Goal: Information Seeking & Learning: Learn about a topic

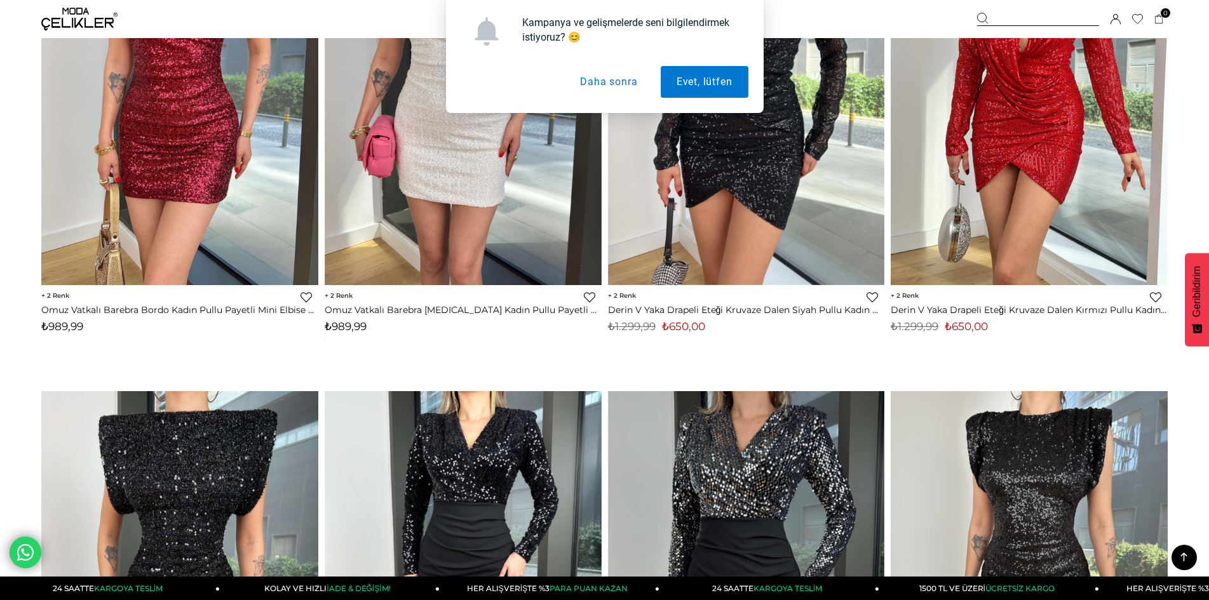
scroll to position [257, 0]
click at [594, 83] on button "Daha sonra" at bounding box center [608, 82] width 89 height 32
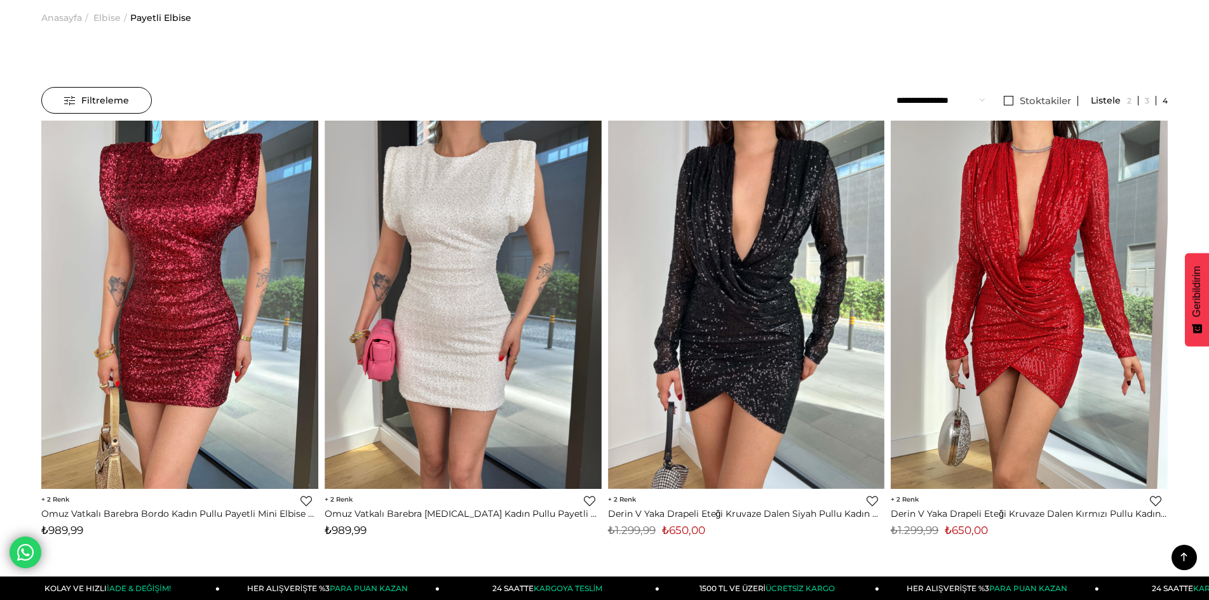
scroll to position [0, 0]
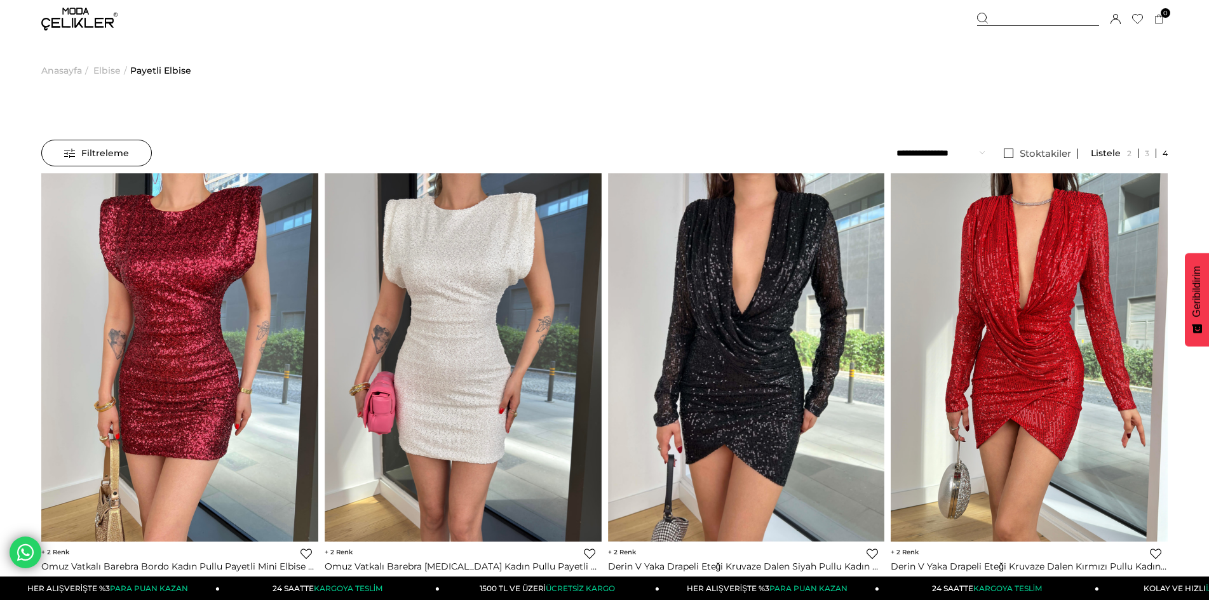
click at [114, 72] on span "Elbise" at bounding box center [106, 70] width 27 height 65
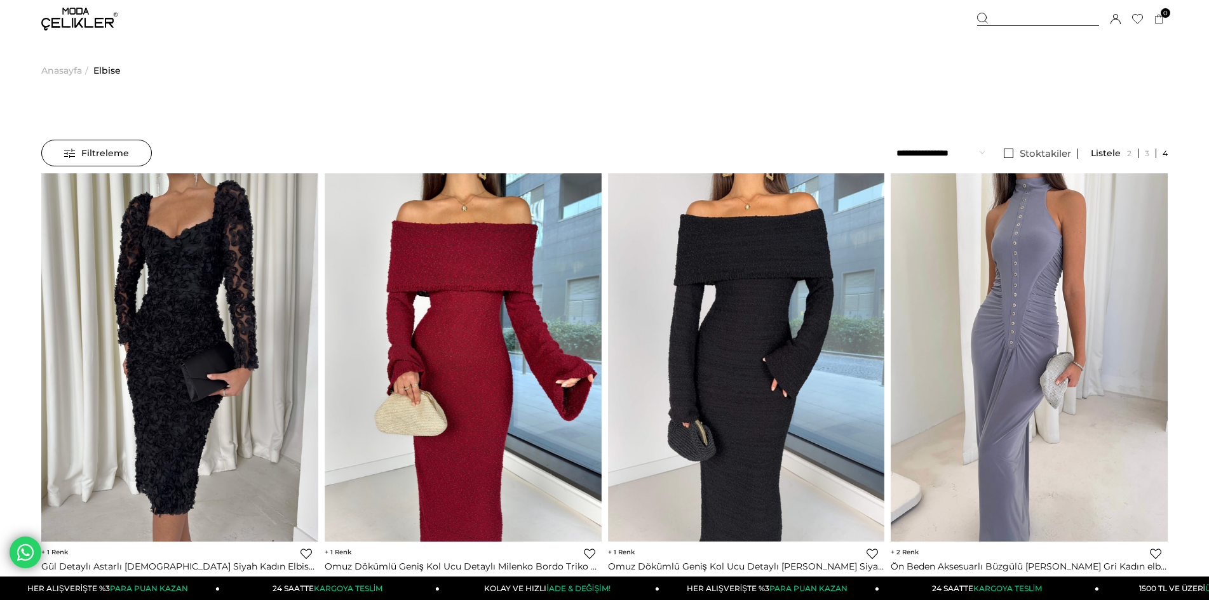
click at [133, 158] on div "Filtreleme" at bounding box center [96, 153] width 111 height 27
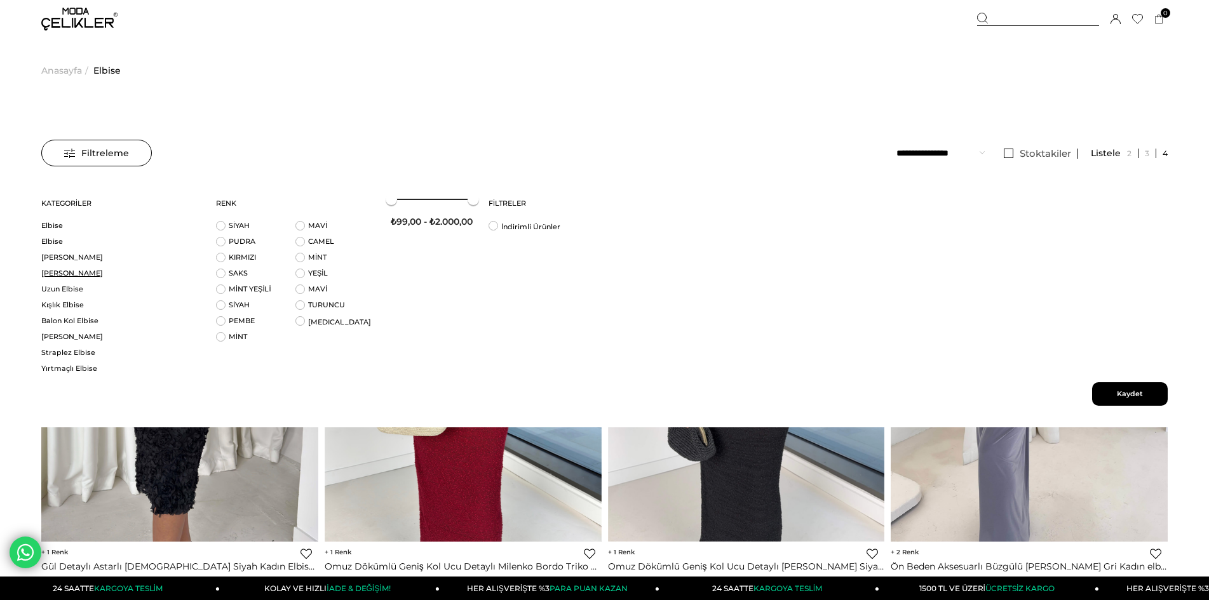
click at [87, 274] on link "[PERSON_NAME]" at bounding box center [120, 274] width 159 height 10
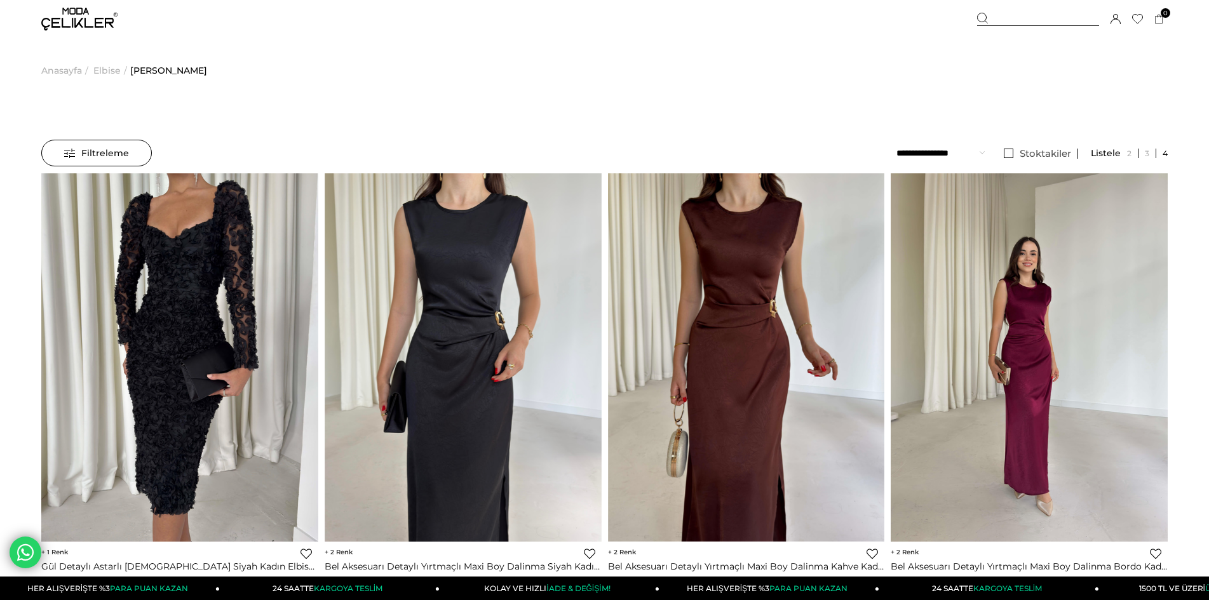
click at [97, 69] on span "Elbise" at bounding box center [106, 70] width 27 height 65
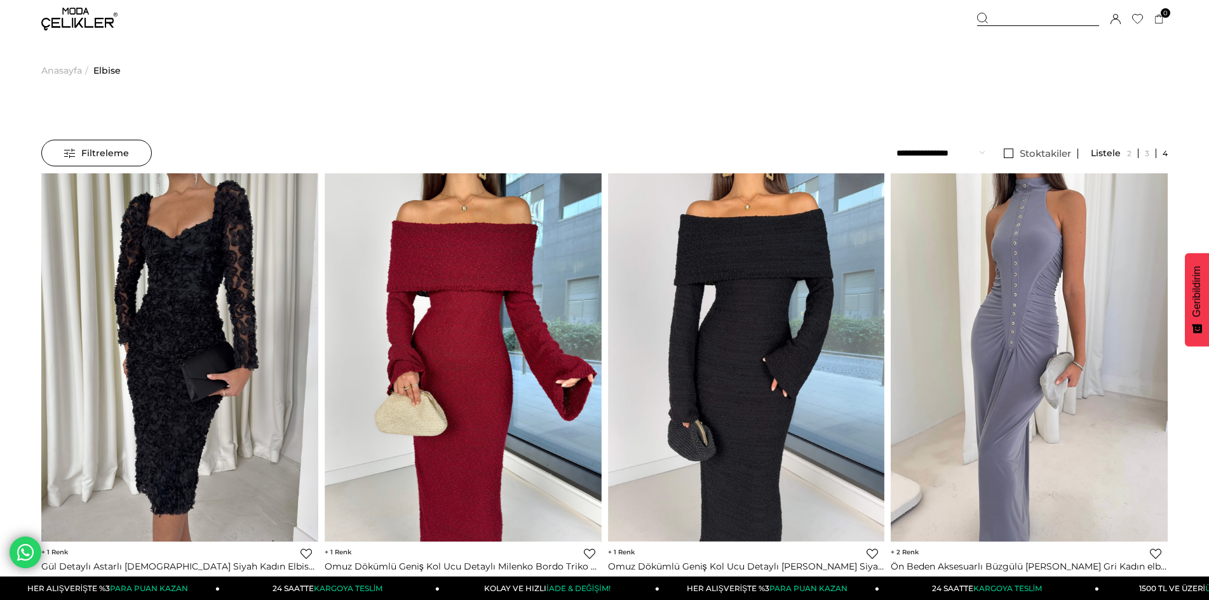
click at [111, 151] on span "Filtreleme" at bounding box center [96, 152] width 65 height 25
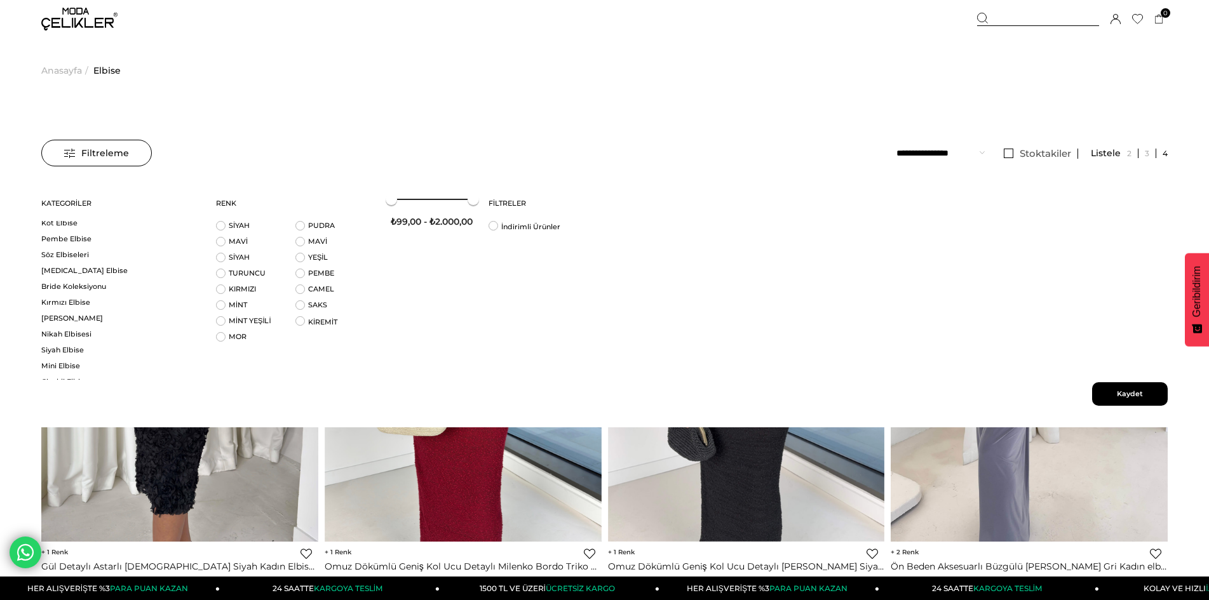
scroll to position [581, 0]
click at [78, 262] on link "[MEDICAL_DATA] Elbise" at bounding box center [120, 264] width 159 height 10
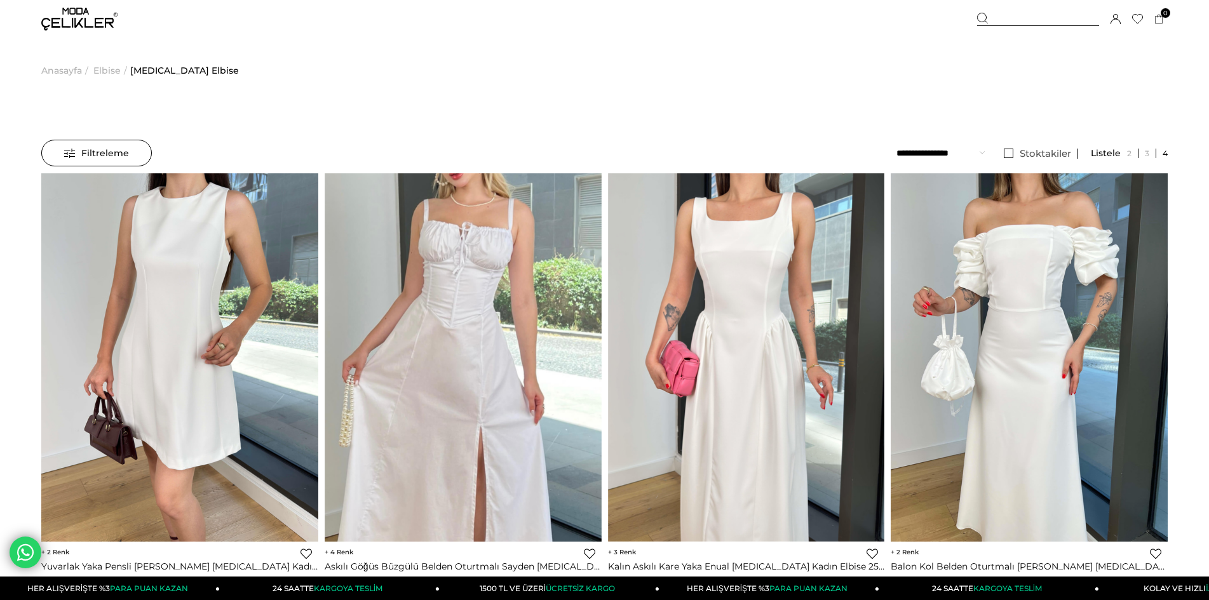
click at [111, 65] on span "Elbise" at bounding box center [106, 70] width 27 height 65
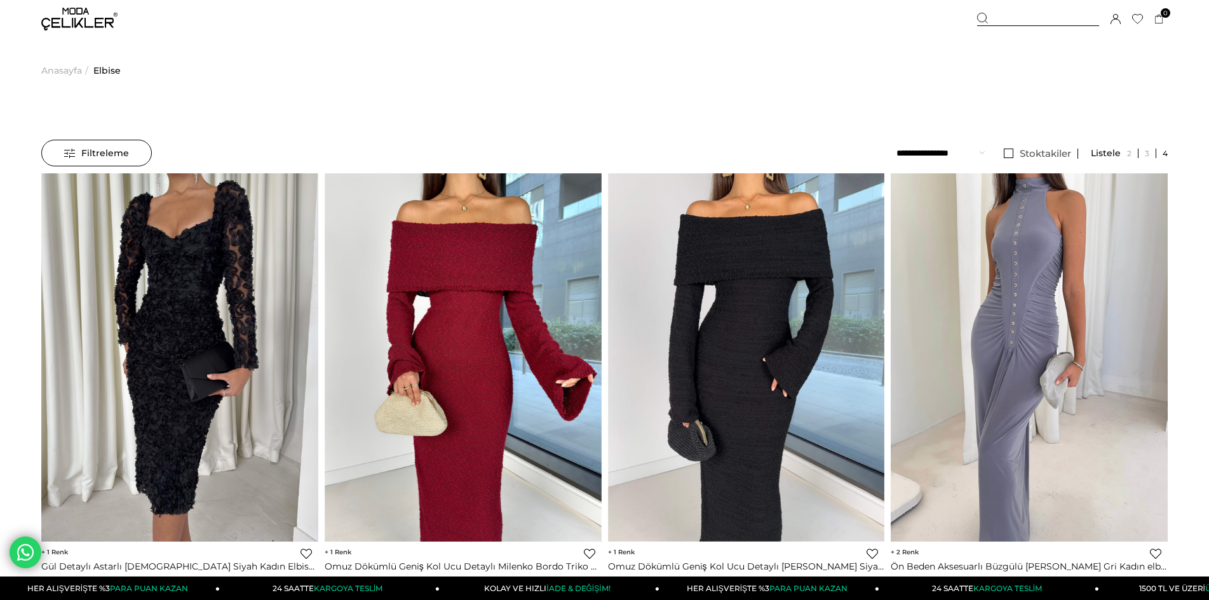
click at [107, 147] on span "Filtreleme" at bounding box center [96, 152] width 65 height 25
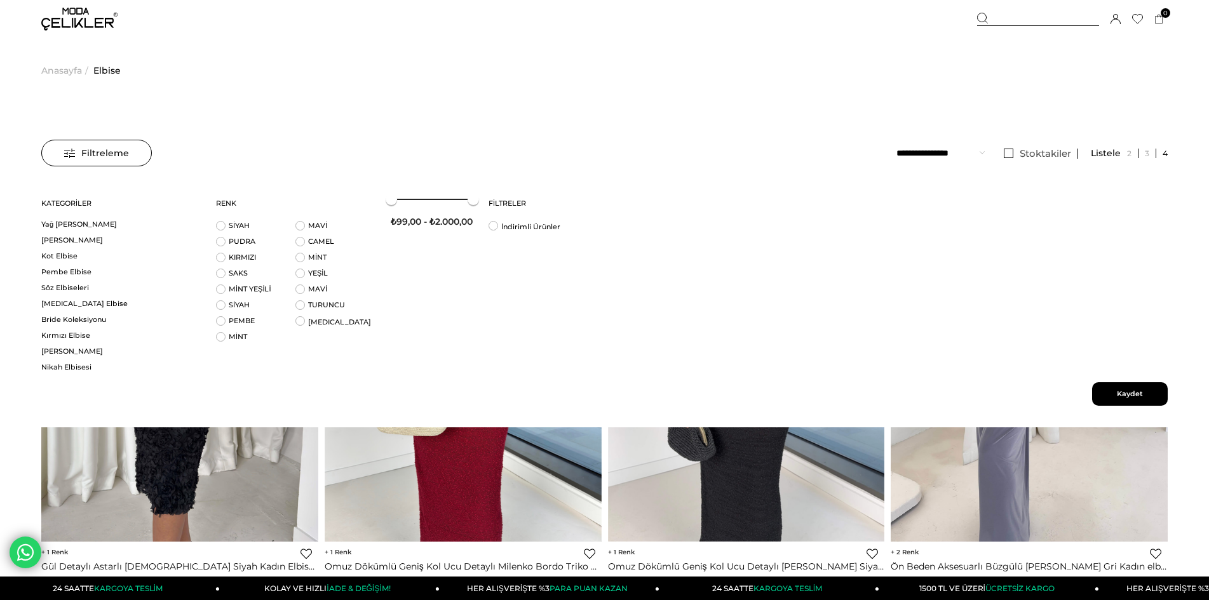
scroll to position [550, 0]
click at [91, 310] on link "Bride Koleksiyonu" at bounding box center [120, 311] width 159 height 10
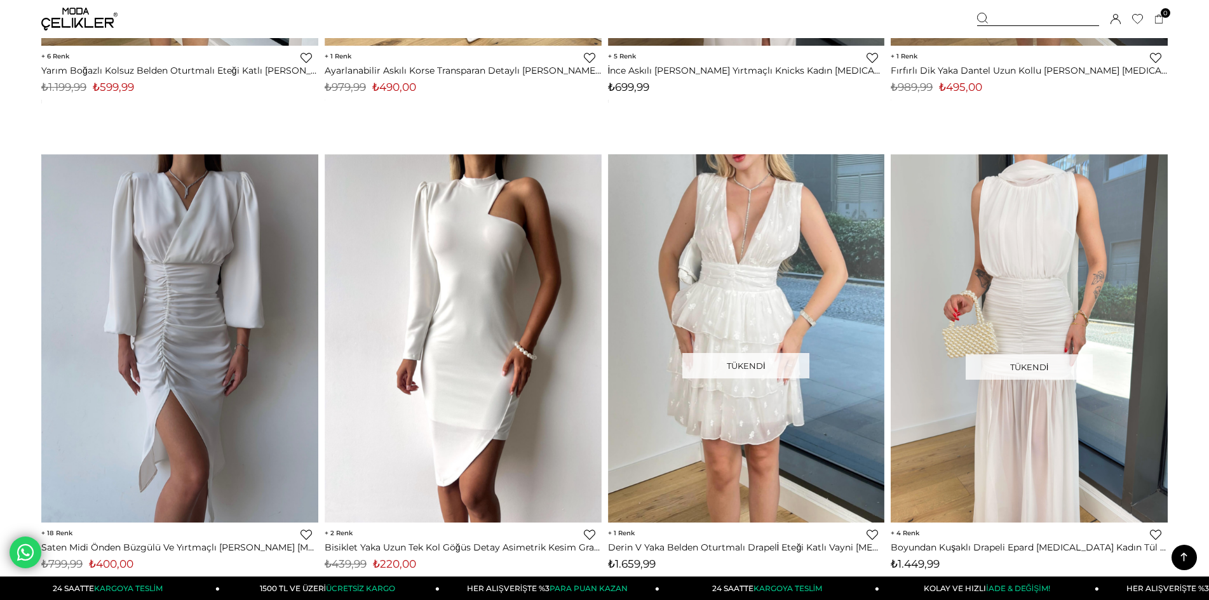
scroll to position [4781, 0]
